Goal: Transaction & Acquisition: Purchase product/service

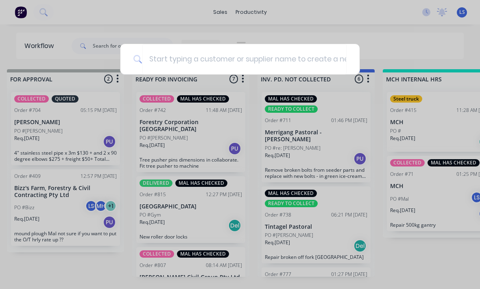
scroll to position [122, 0]
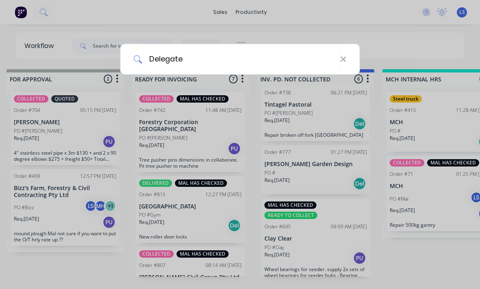
type input "Delegate"
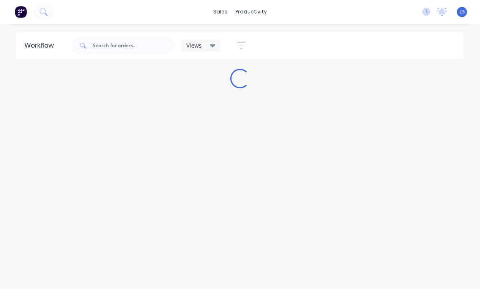
scroll to position [11, 0]
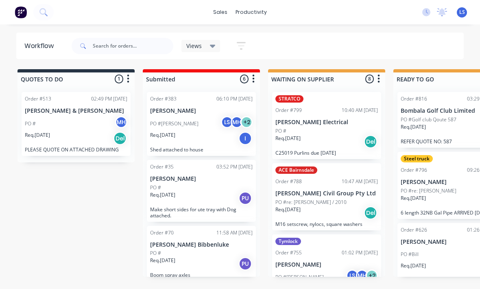
click at [45, 20] on button at bounding box center [43, 12] width 20 height 16
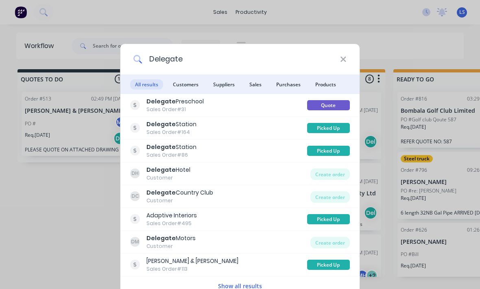
type input "Delegate"
click at [189, 86] on span "Customers" at bounding box center [185, 84] width 35 height 10
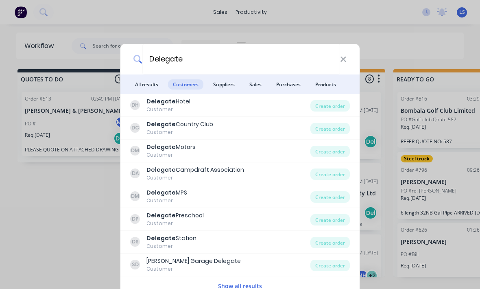
click at [332, 246] on div "Create order" at bounding box center [329, 242] width 39 height 11
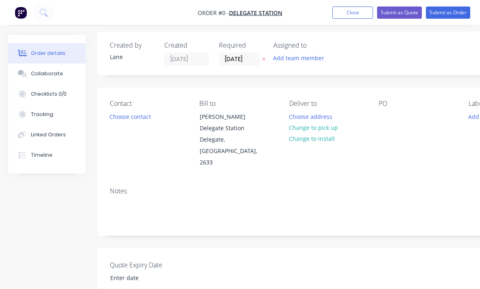
scroll to position [3, 0]
click at [322, 129] on button "Change to pick up" at bounding box center [314, 127] width 58 height 11
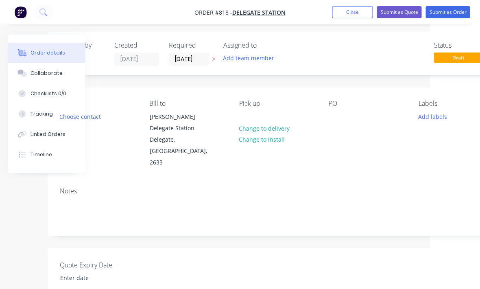
click at [429, 121] on button "Add labels" at bounding box center [432, 116] width 37 height 11
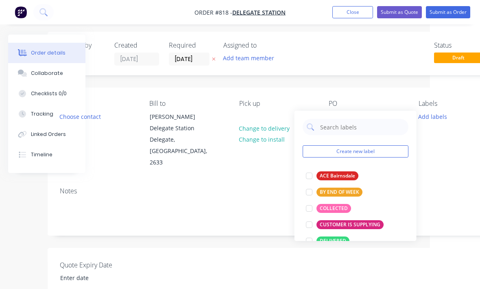
click at [308, 209] on div at bounding box center [309, 208] width 16 height 16
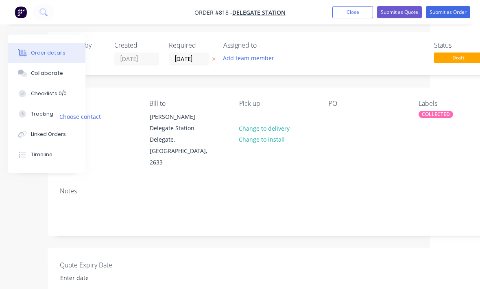
click at [423, 187] on div "Notes" at bounding box center [277, 191] width 435 height 8
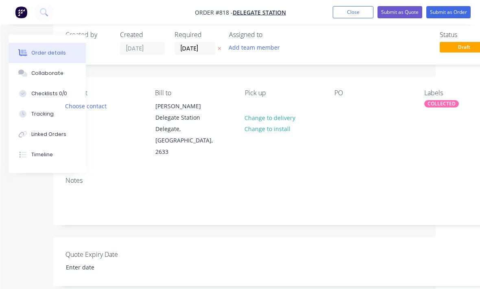
scroll to position [13, 43]
click at [444, 116] on div "Labels COLLECTED" at bounding box center [464, 123] width 76 height 69
click at [447, 100] on div "COLLECTED" at bounding box center [443, 103] width 35 height 7
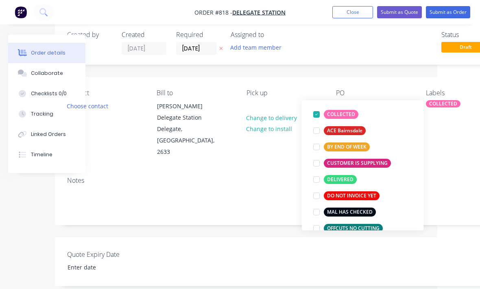
scroll to position [83, 0]
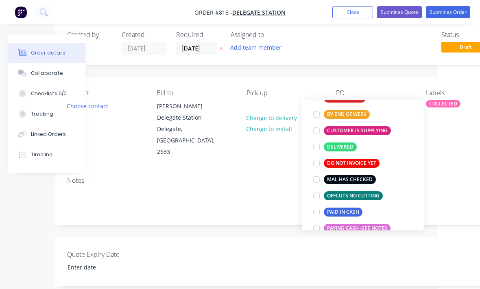
click at [316, 196] on div at bounding box center [316, 195] width 16 height 16
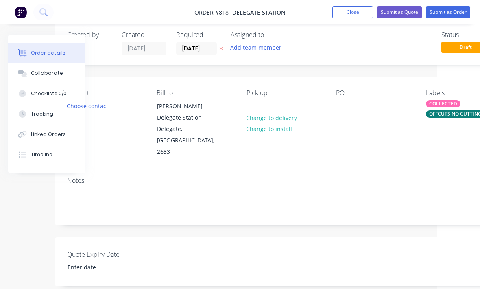
click at [451, 148] on div "Contact Choose contact Bill to Mr John Jefferies Delegate Station Delegate, New…" at bounding box center [285, 123] width 460 height 93
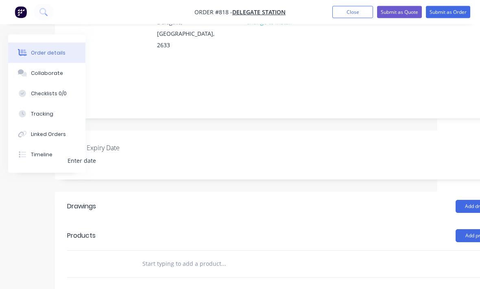
click at [153, 256] on input "text" at bounding box center [223, 264] width 163 height 16
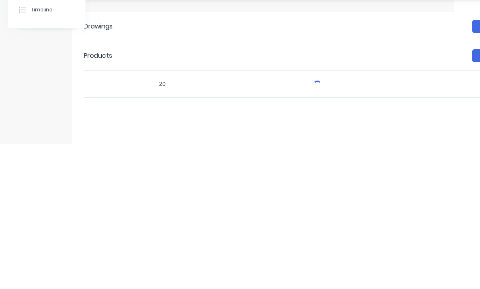
type input "2"
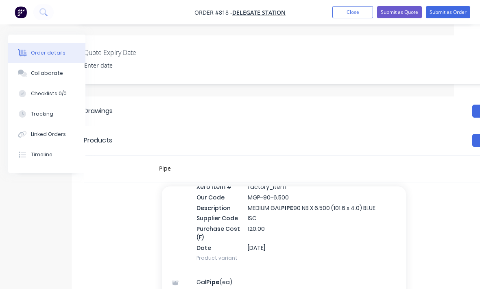
scroll to position [171, 0]
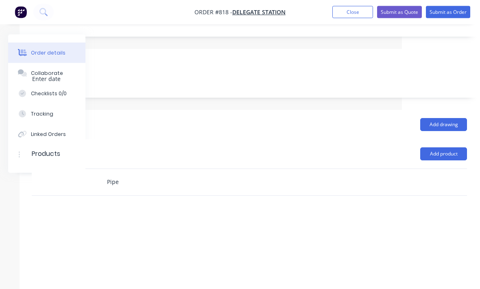
type input "Pipe"
click at [437, 148] on button "Add product" at bounding box center [443, 154] width 47 height 13
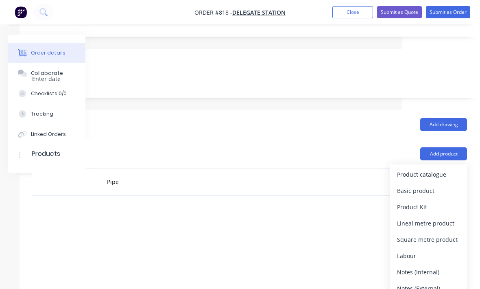
click at [427, 169] on button "Product catalogue" at bounding box center [428, 174] width 77 height 16
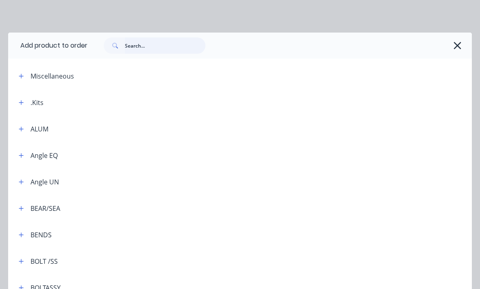
click at [152, 41] on input "text" at bounding box center [165, 45] width 81 height 16
type input "Pipe"
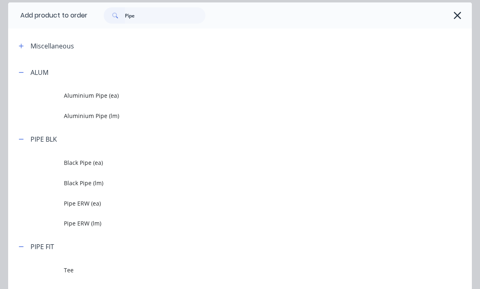
scroll to position [30, 0]
click at [104, 179] on span "Black Pipe (lm)" at bounding box center [227, 182] width 327 height 9
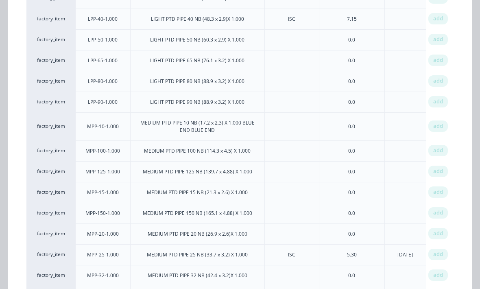
scroll to position [845, 0]
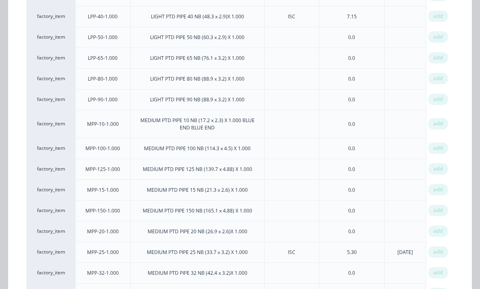
click at [439, 227] on span "add" at bounding box center [438, 231] width 10 height 8
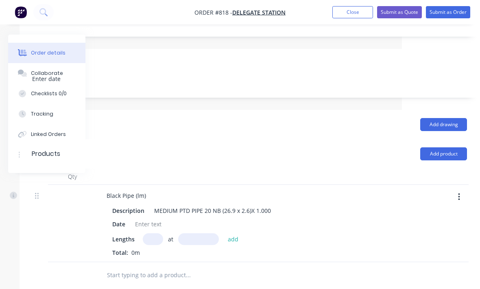
click at [146, 233] on input "text" at bounding box center [153, 239] width 20 height 12
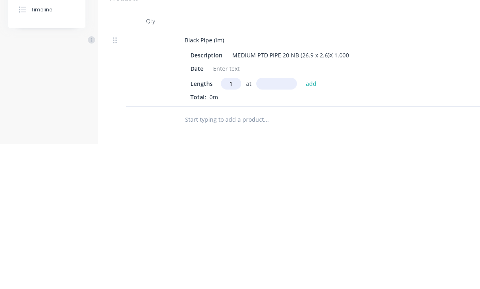
type input "1"
click at [265, 223] on input "text" at bounding box center [276, 229] width 41 height 12
type input "600"
click at [313, 223] on button "add" at bounding box center [311, 228] width 19 height 11
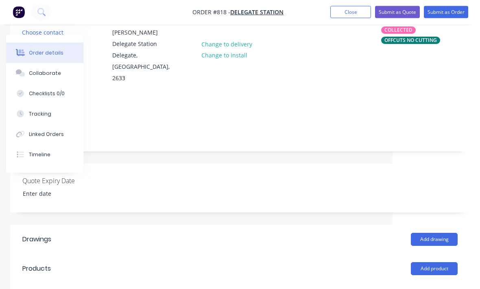
scroll to position [89, 85]
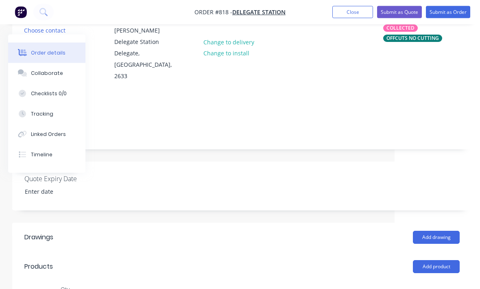
click at [433, 266] on header "Products Add product" at bounding box center [242, 266] width 460 height 29
click at [429, 261] on button "Add product" at bounding box center [436, 266] width 47 height 13
click at [425, 281] on div "Product catalogue" at bounding box center [421, 287] width 63 height 12
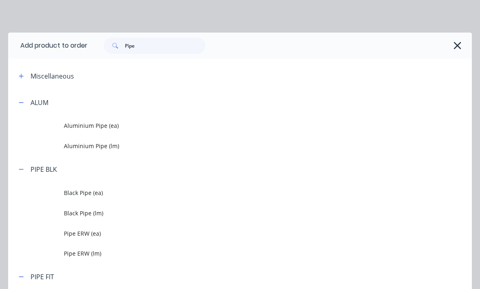
click at [103, 216] on span "Black Pipe (lm)" at bounding box center [227, 213] width 327 height 9
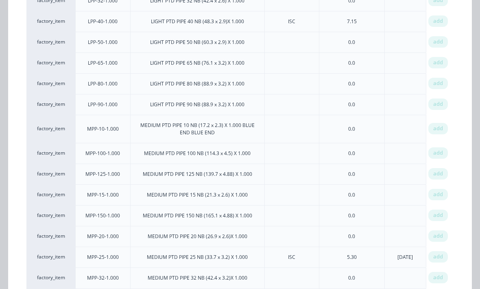
scroll to position [867, 0]
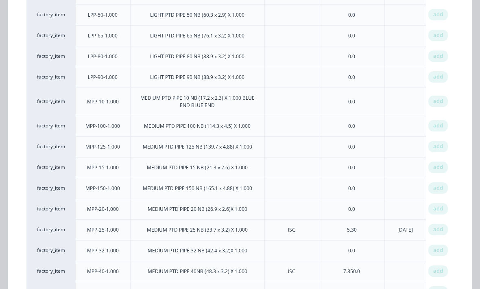
click at [438, 230] on span "add" at bounding box center [438, 229] width 10 height 8
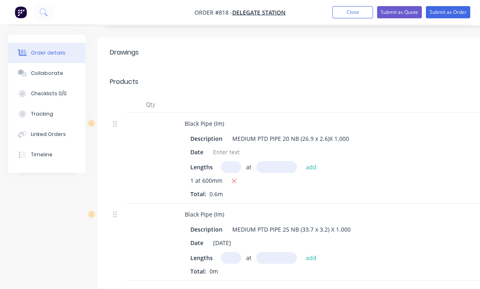
scroll to position [274, 0]
click at [226, 251] on input "text" at bounding box center [231, 257] width 20 height 12
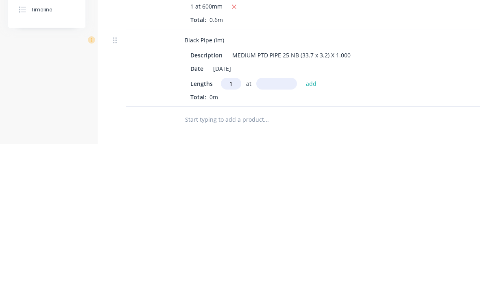
type input "1"
click at [283, 223] on input "text" at bounding box center [276, 229] width 41 height 12
click at [301, 223] on div "1 at 100 add" at bounding box center [271, 229] width 100 height 12
type input "100mm"
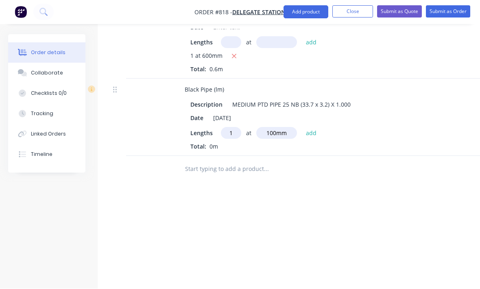
click at [310, 127] on button "add" at bounding box center [311, 132] width 19 height 11
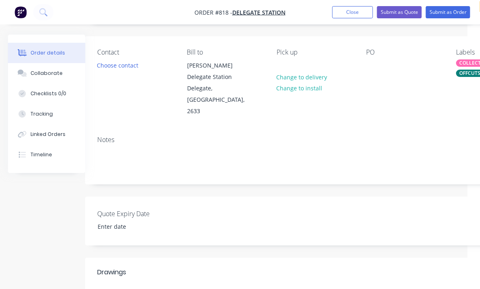
scroll to position [20, 3]
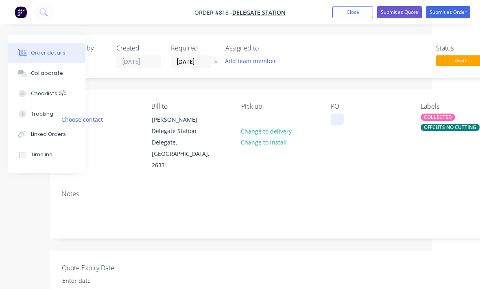
click at [343, 116] on div at bounding box center [337, 119] width 13 height 12
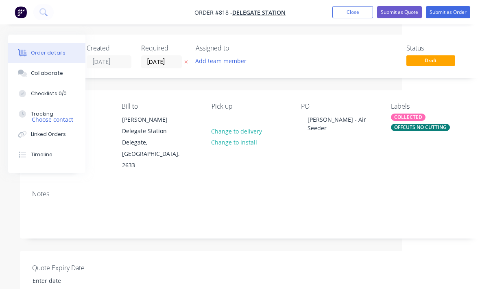
scroll to position [0, 78]
click at [462, 10] on button "Submit as Order" at bounding box center [448, 12] width 44 height 12
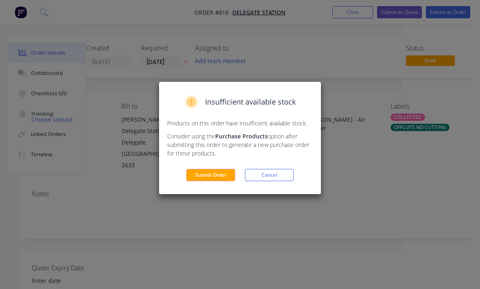
click at [225, 175] on button "Submit Order" at bounding box center [210, 175] width 49 height 12
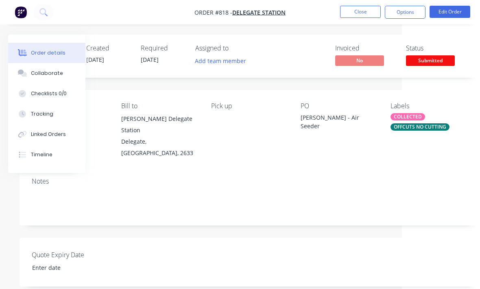
click at [437, 64] on span "Submitted" at bounding box center [430, 60] width 49 height 10
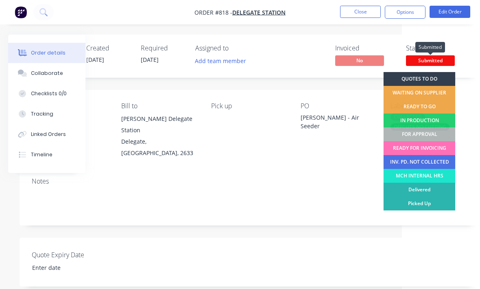
click at [424, 135] on div "FOR APPROVAL" at bounding box center [419, 134] width 72 height 14
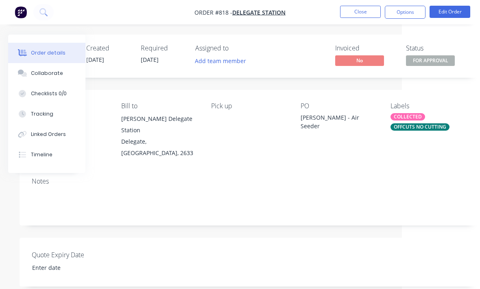
click at [441, 101] on div "Contact Bill to Mr John Jefferies Delegate Station Delegate, New South Wales, 2…" at bounding box center [250, 130] width 460 height 81
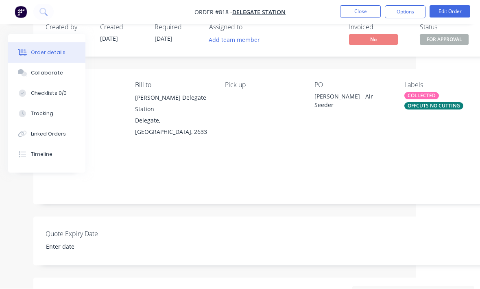
scroll to position [21, 64]
click at [355, 12] on button "Close" at bounding box center [360, 12] width 41 height 12
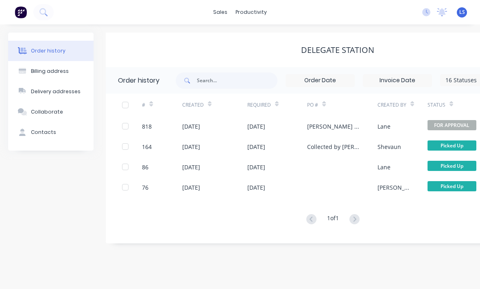
click at [46, 13] on icon at bounding box center [43, 12] width 8 height 8
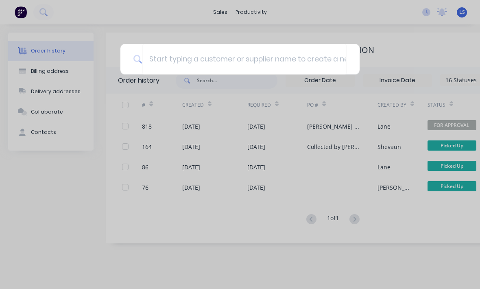
click at [50, 11] on div at bounding box center [240, 144] width 480 height 289
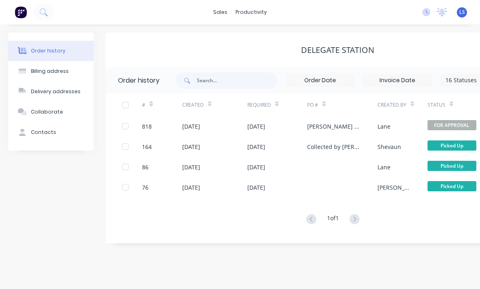
click at [41, 15] on icon at bounding box center [43, 12] width 8 height 8
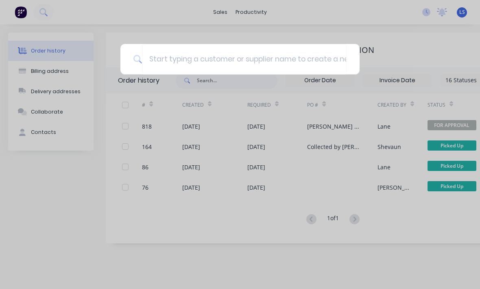
click at [193, 60] on input at bounding box center [244, 59] width 204 height 30
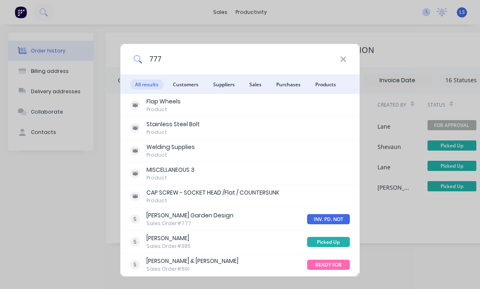
type input "777"
click at [272, 79] on span "Purchases" at bounding box center [288, 84] width 34 height 10
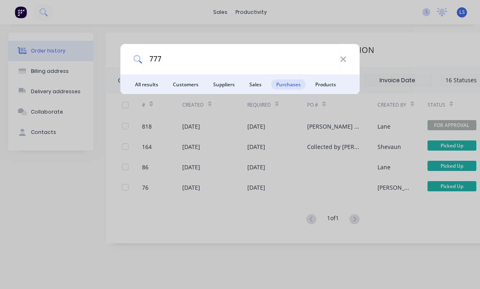
click at [256, 83] on span "Sales" at bounding box center [255, 84] width 22 height 10
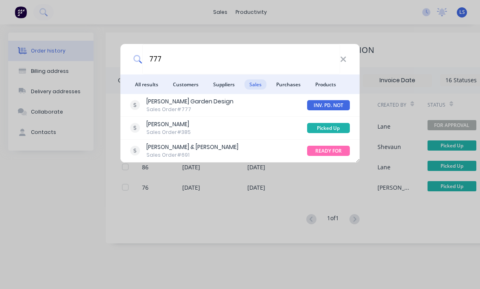
click at [342, 59] on icon at bounding box center [342, 59] width 5 height 5
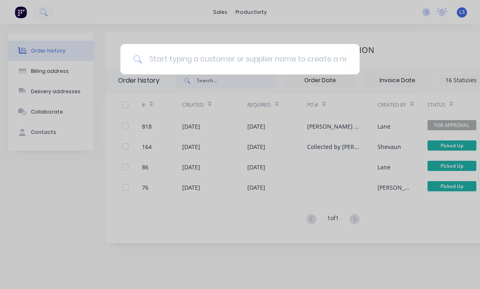
click at [401, 34] on div at bounding box center [240, 144] width 480 height 289
